Goal: Information Seeking & Learning: Learn about a topic

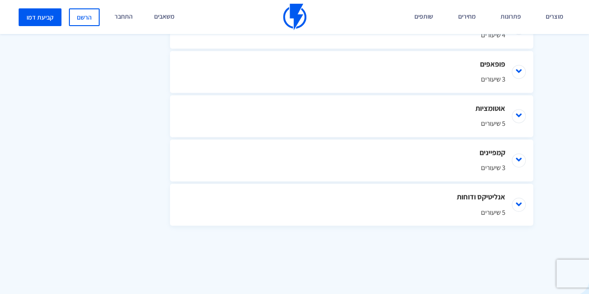
scroll to position [699, 0]
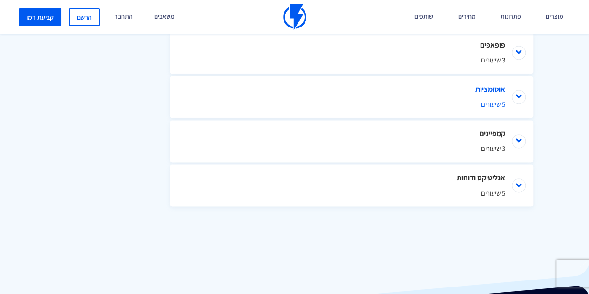
click at [449, 95] on li "אוטומציות 5 שיעורים" at bounding box center [351, 97] width 363 height 42
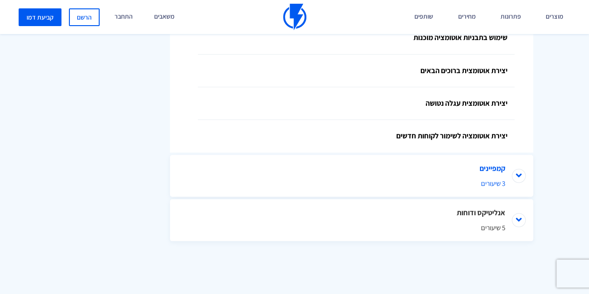
scroll to position [862, 0]
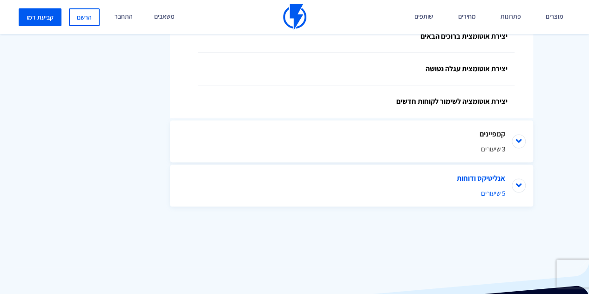
click at [388, 178] on li "אנליטיקס ודוחות 5 שיעורים" at bounding box center [351, 185] width 363 height 42
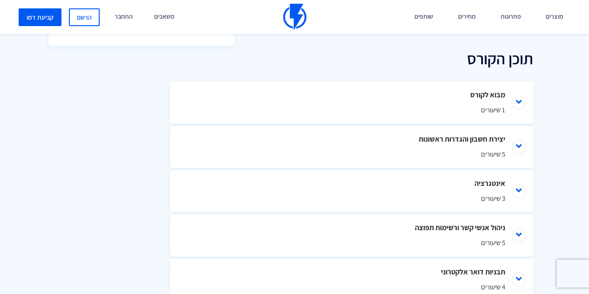
scroll to position [419, 0]
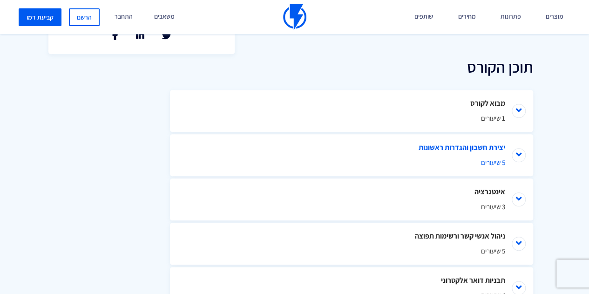
click at [481, 144] on li "יצירת חשבון והגדרות ראשונות 5 שיעורים" at bounding box center [351, 155] width 363 height 42
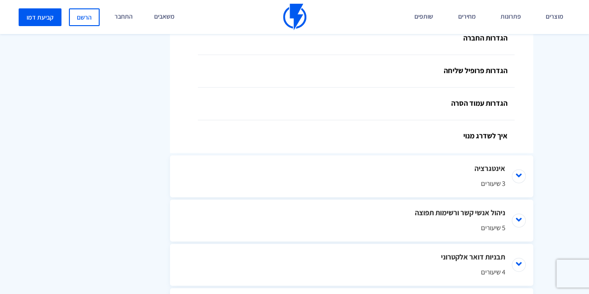
scroll to position [652, 0]
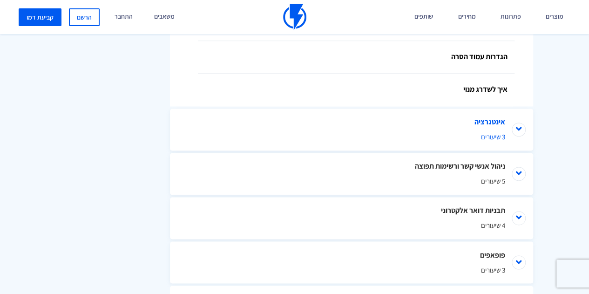
click at [501, 116] on li "אינטגרציה 3 שיעורים" at bounding box center [351, 130] width 363 height 42
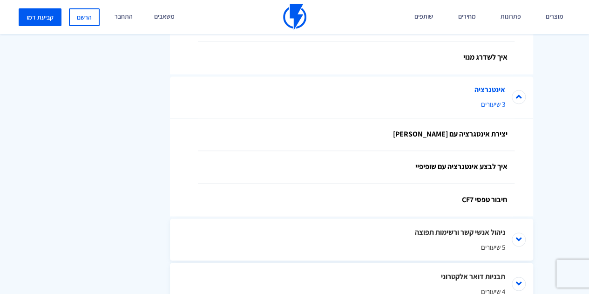
scroll to position [699, 0]
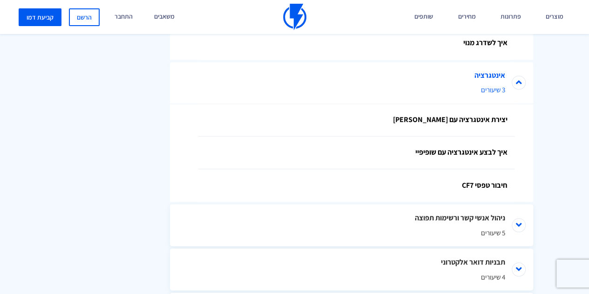
click at [501, 116] on link "יצירת אינטגרציה עם ווקומרס" at bounding box center [356, 120] width 317 height 33
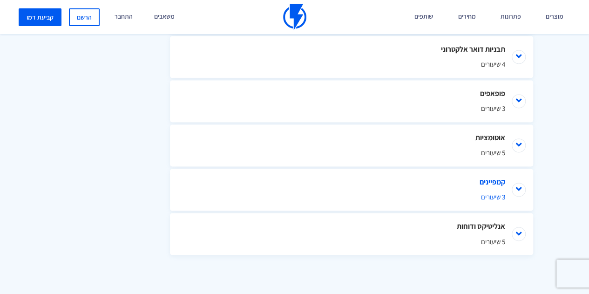
scroll to position [605, 0]
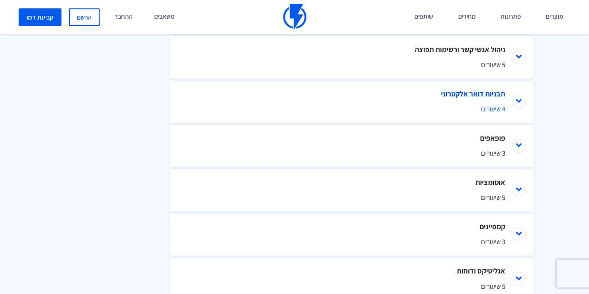
click at [514, 97] on li "תבניות דואר אלקטרוני 4 שיעורים" at bounding box center [351, 102] width 363 height 42
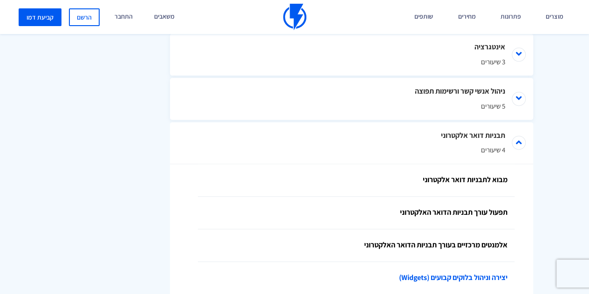
scroll to position [550, 0]
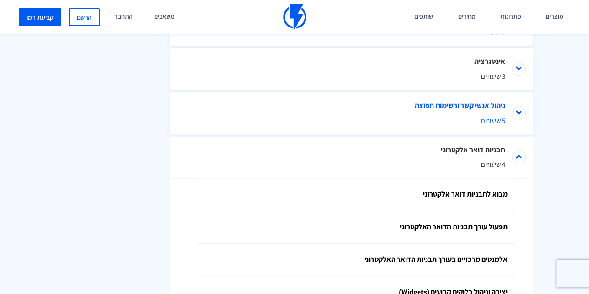
click at [516, 110] on li "ניהול אנשי קשר ורשימות תפוצה 5 שיעורים" at bounding box center [351, 113] width 363 height 42
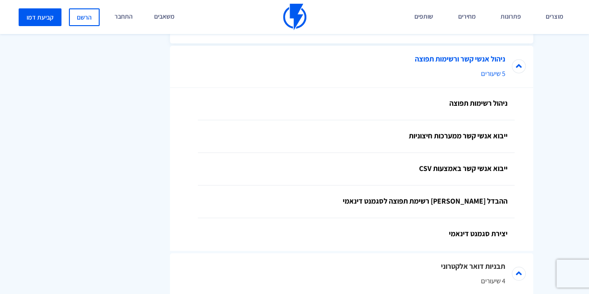
scroll to position [643, 0]
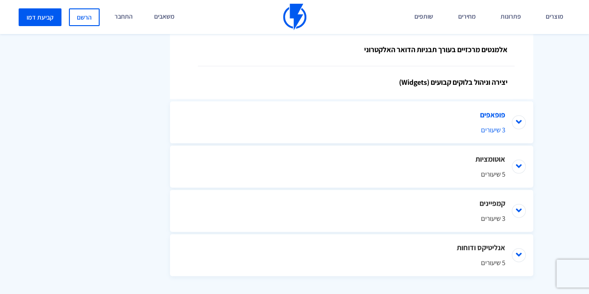
click at [497, 121] on li "פופאפים 3 שיעורים" at bounding box center [351, 123] width 363 height 42
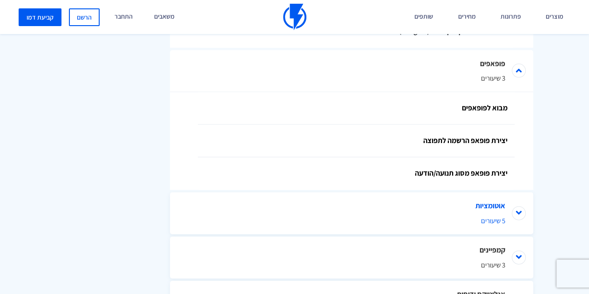
scroll to position [1066, 0]
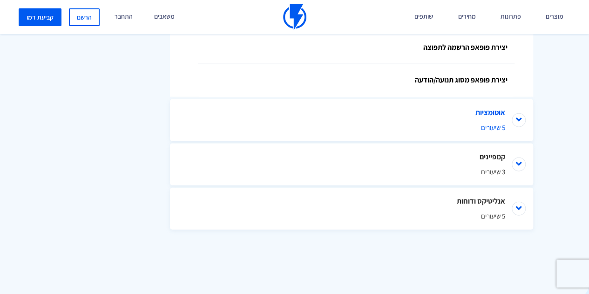
click at [514, 116] on li "אוטומציות 5 שיעורים" at bounding box center [351, 120] width 363 height 42
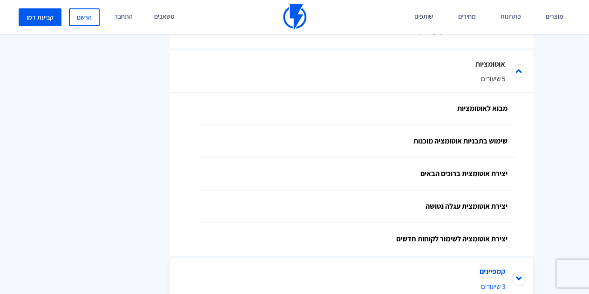
scroll to position [1136, 0]
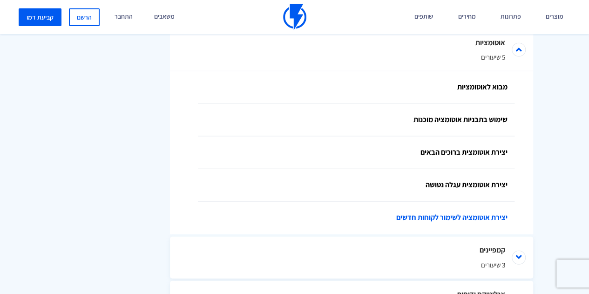
click at [420, 224] on link "יצירת אוטומציה לשימור לקוחות חדשים" at bounding box center [356, 218] width 317 height 33
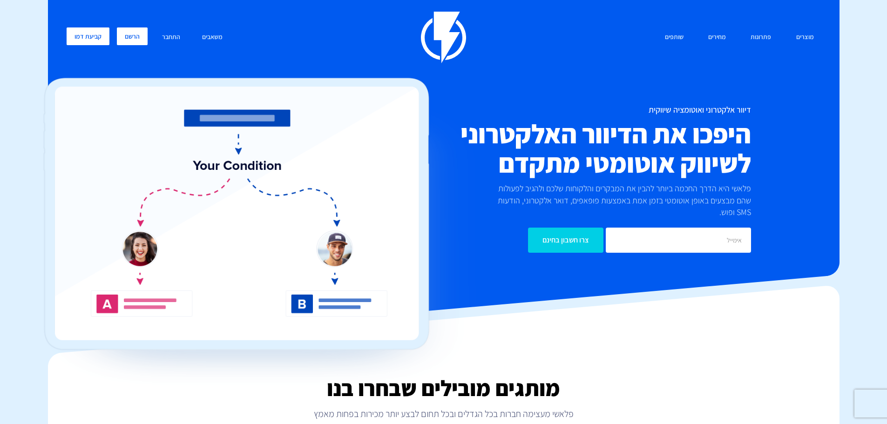
click at [134, 34] on link "הרשם" at bounding box center [132, 36] width 31 height 18
